Goal: Task Accomplishment & Management: Use online tool/utility

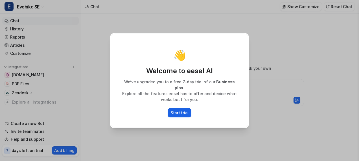
type textarea "**********"
click at [183, 110] on p "Start trial" at bounding box center [179, 113] width 18 height 6
